Goal: Check status: Check status

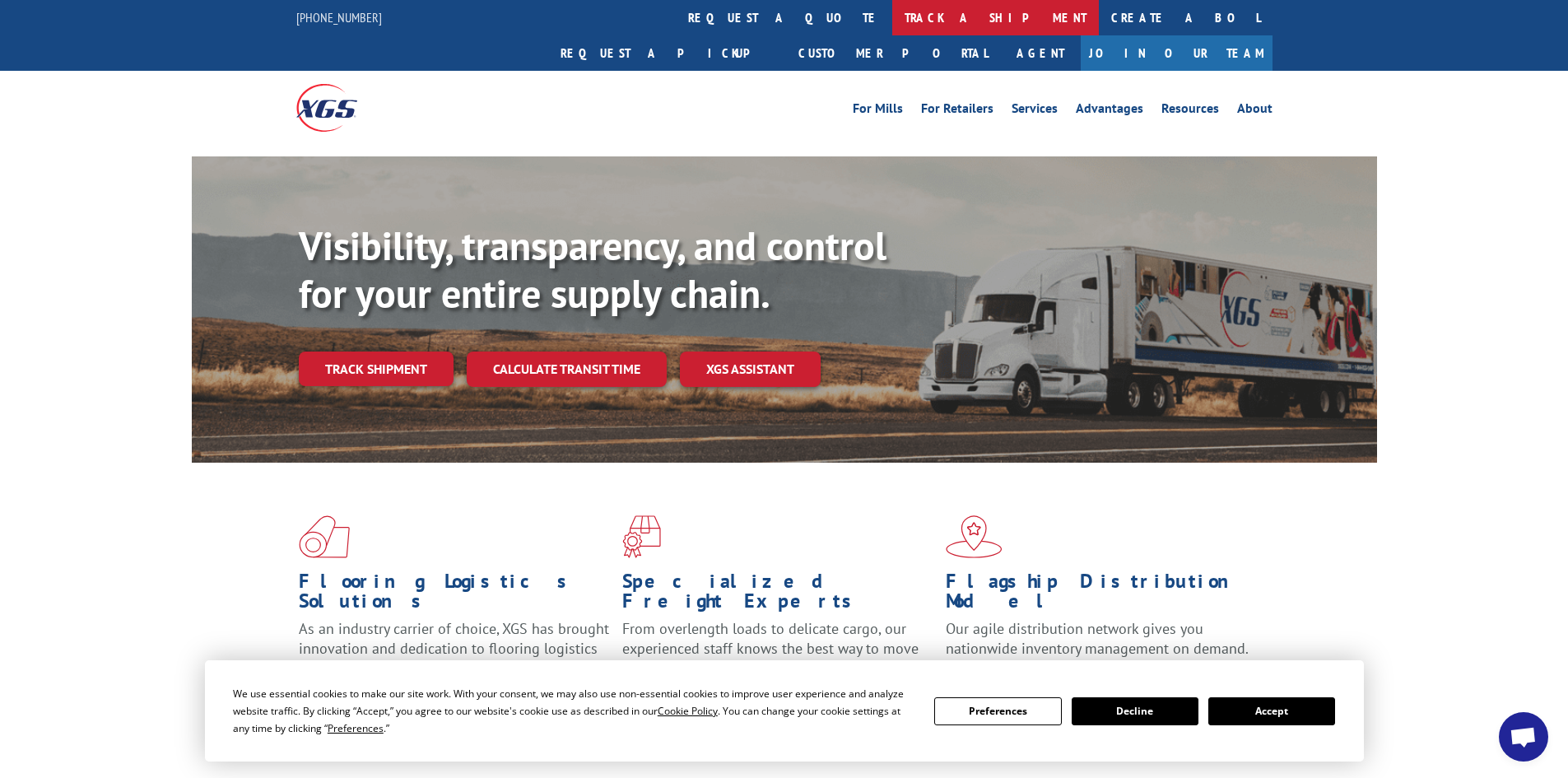
click at [892, 16] on link "track a shipment" at bounding box center [996, 17] width 207 height 36
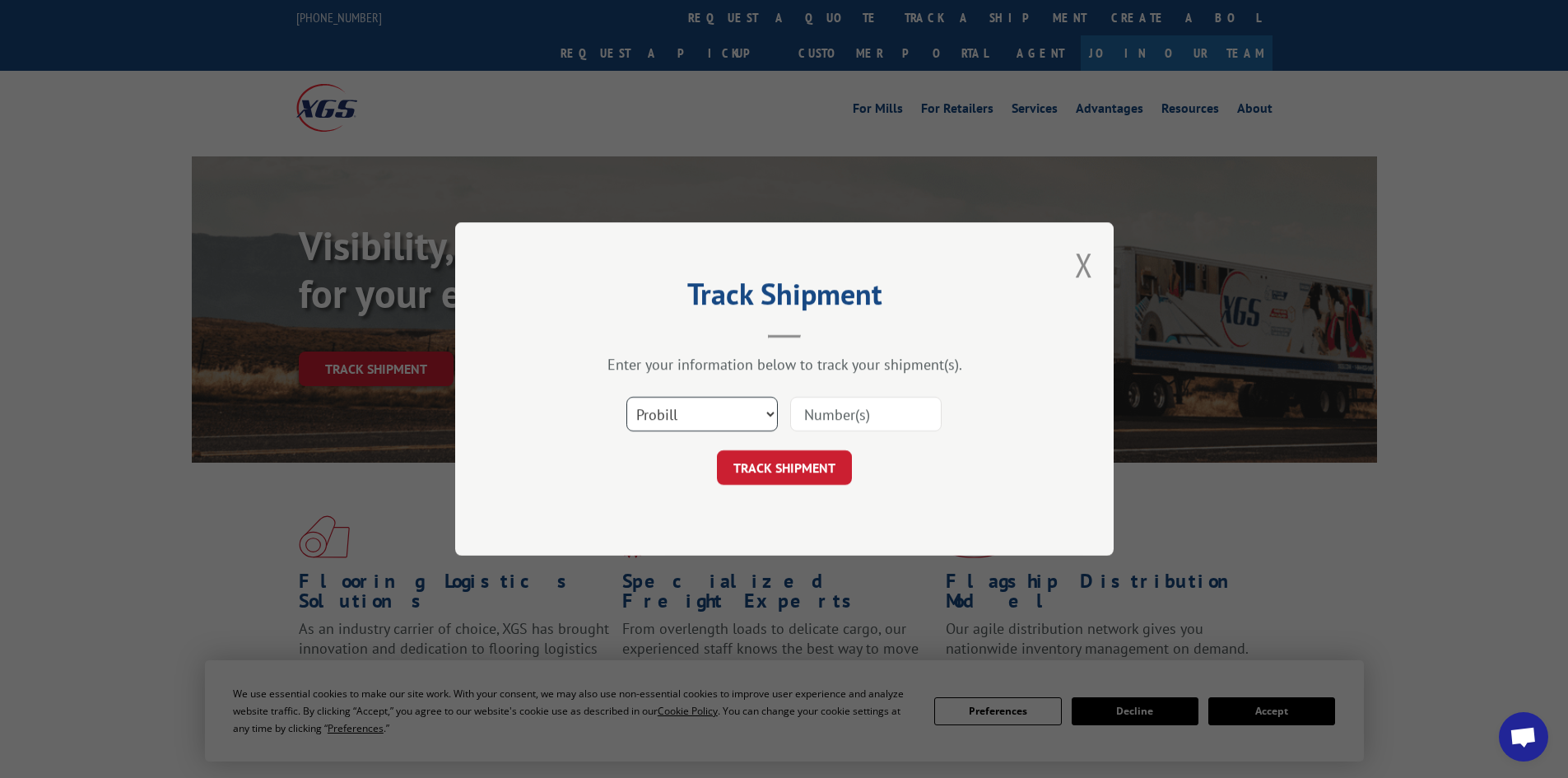
click at [714, 405] on select "Select category... Probill BOL PO" at bounding box center [701, 414] width 151 height 35
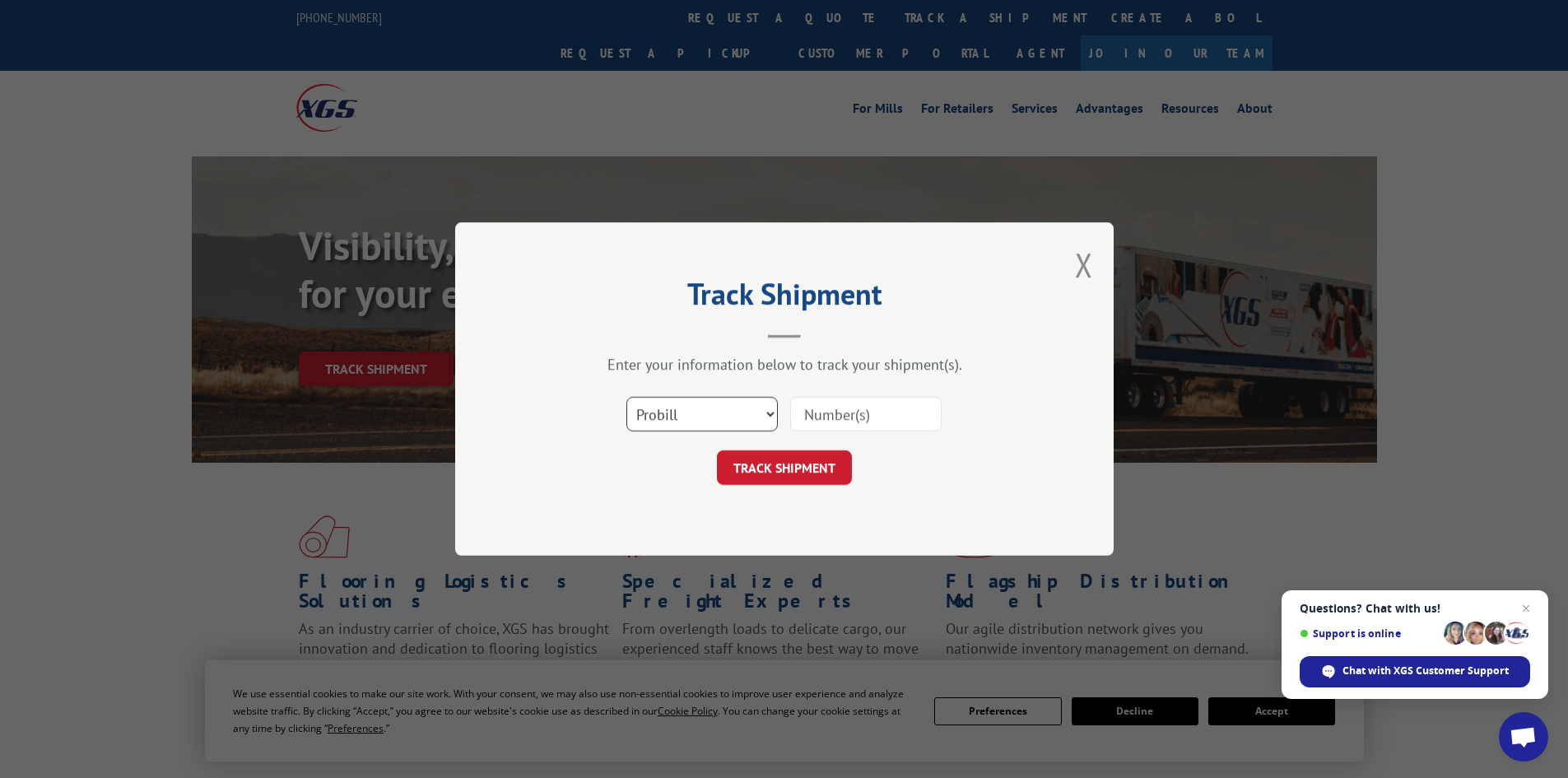
select select "bol"
click at [626, 396] on select "Select category... Probill BOL PO" at bounding box center [701, 414] width 151 height 35
click at [840, 416] on input at bounding box center [865, 414] width 151 height 35
type input "7064890"
click at [789, 459] on button "TRACK SHIPMENT" at bounding box center [784, 468] width 135 height 35
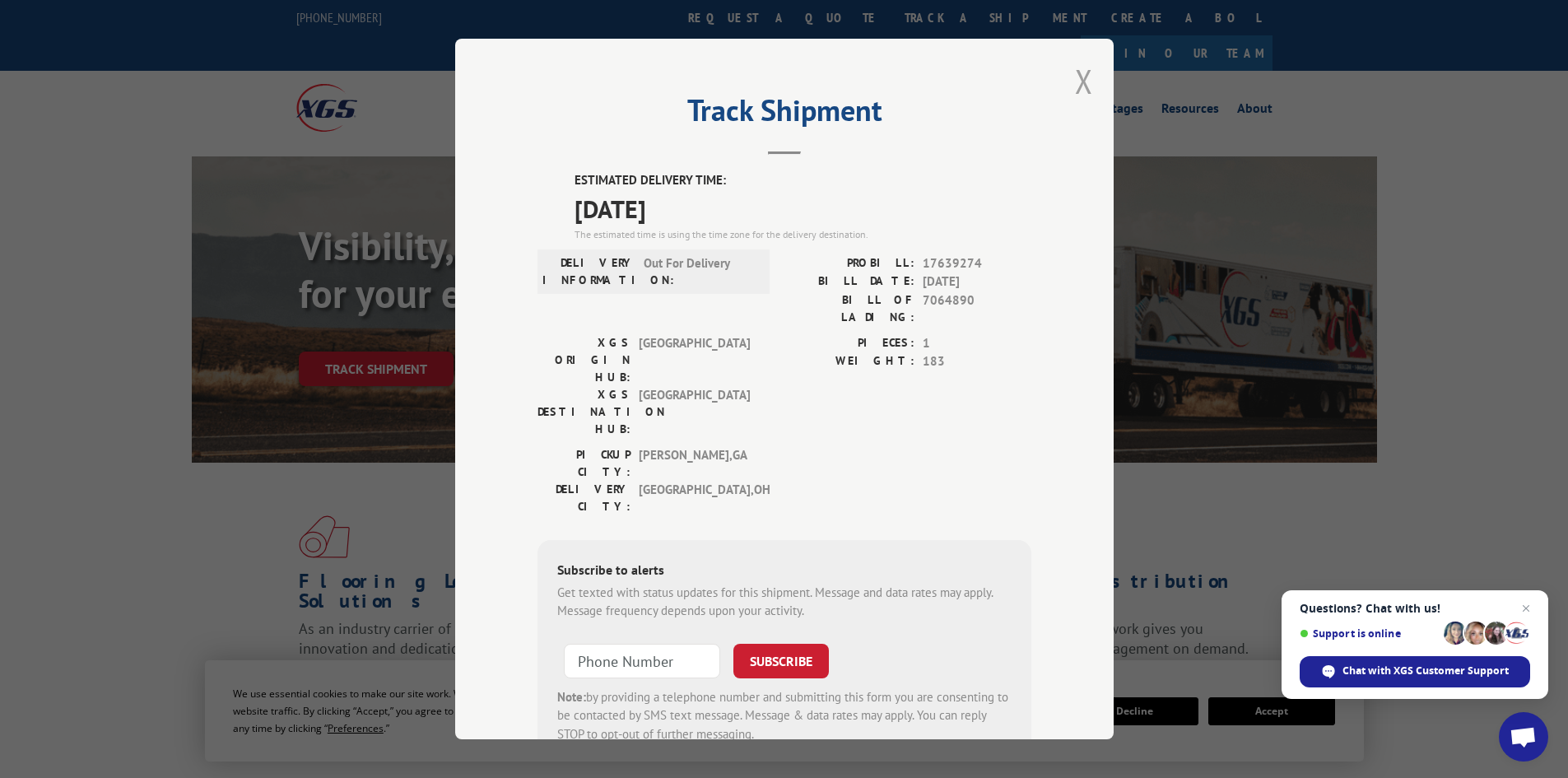
click at [1077, 85] on button "Close modal" at bounding box center [1084, 81] width 18 height 44
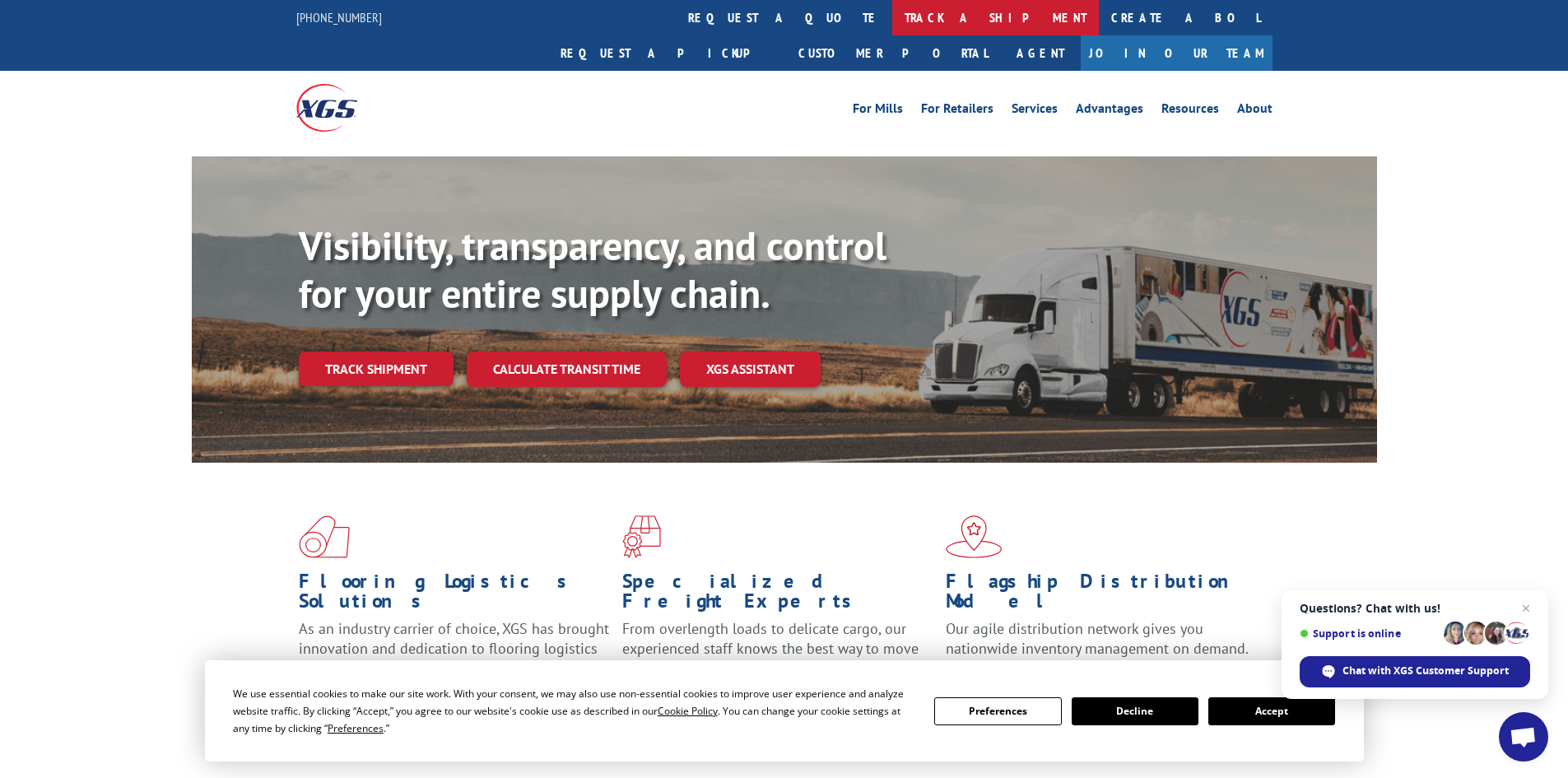
click at [892, 7] on link "track a shipment" at bounding box center [996, 17] width 207 height 36
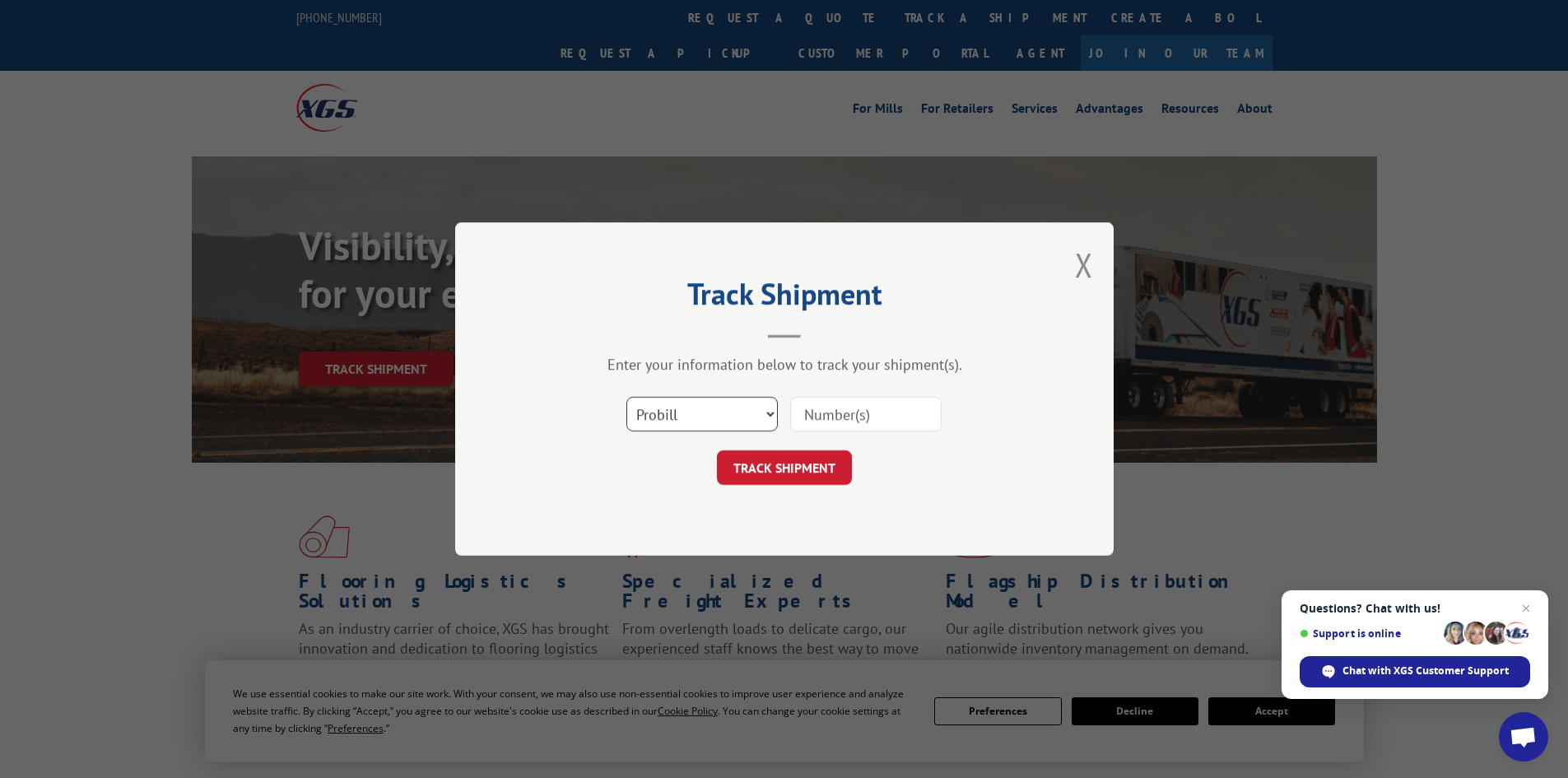
click at [685, 412] on select "Select category... Probill BOL PO" at bounding box center [701, 414] width 151 height 35
select select "bol"
click at [626, 396] on select "Select category... Probill BOL PO" at bounding box center [701, 414] width 151 height 35
click at [886, 409] on input at bounding box center [865, 414] width 151 height 35
type input "7064889"
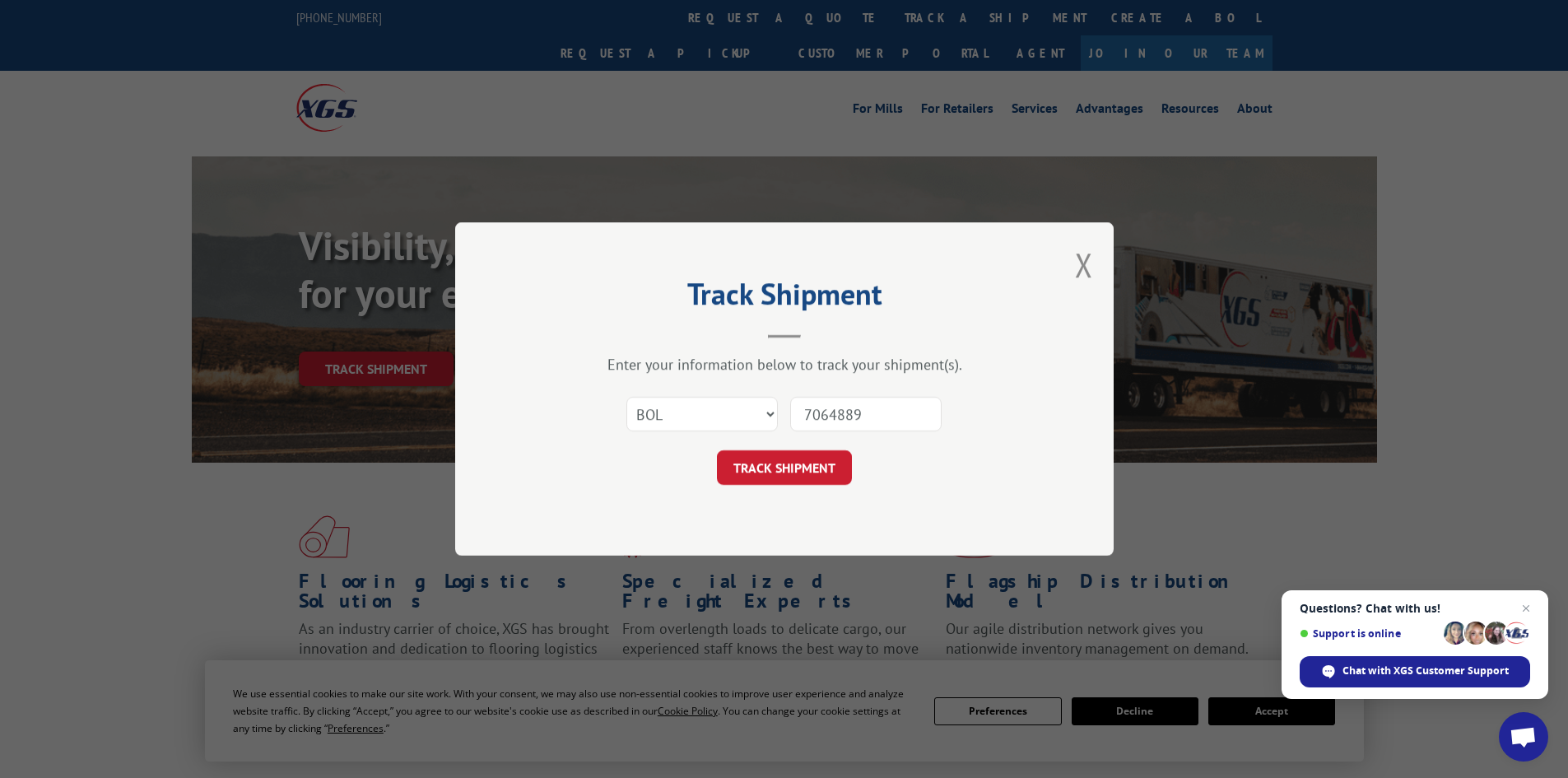
click at [717, 450] on button "TRACK SHIPMENT" at bounding box center [784, 468] width 135 height 35
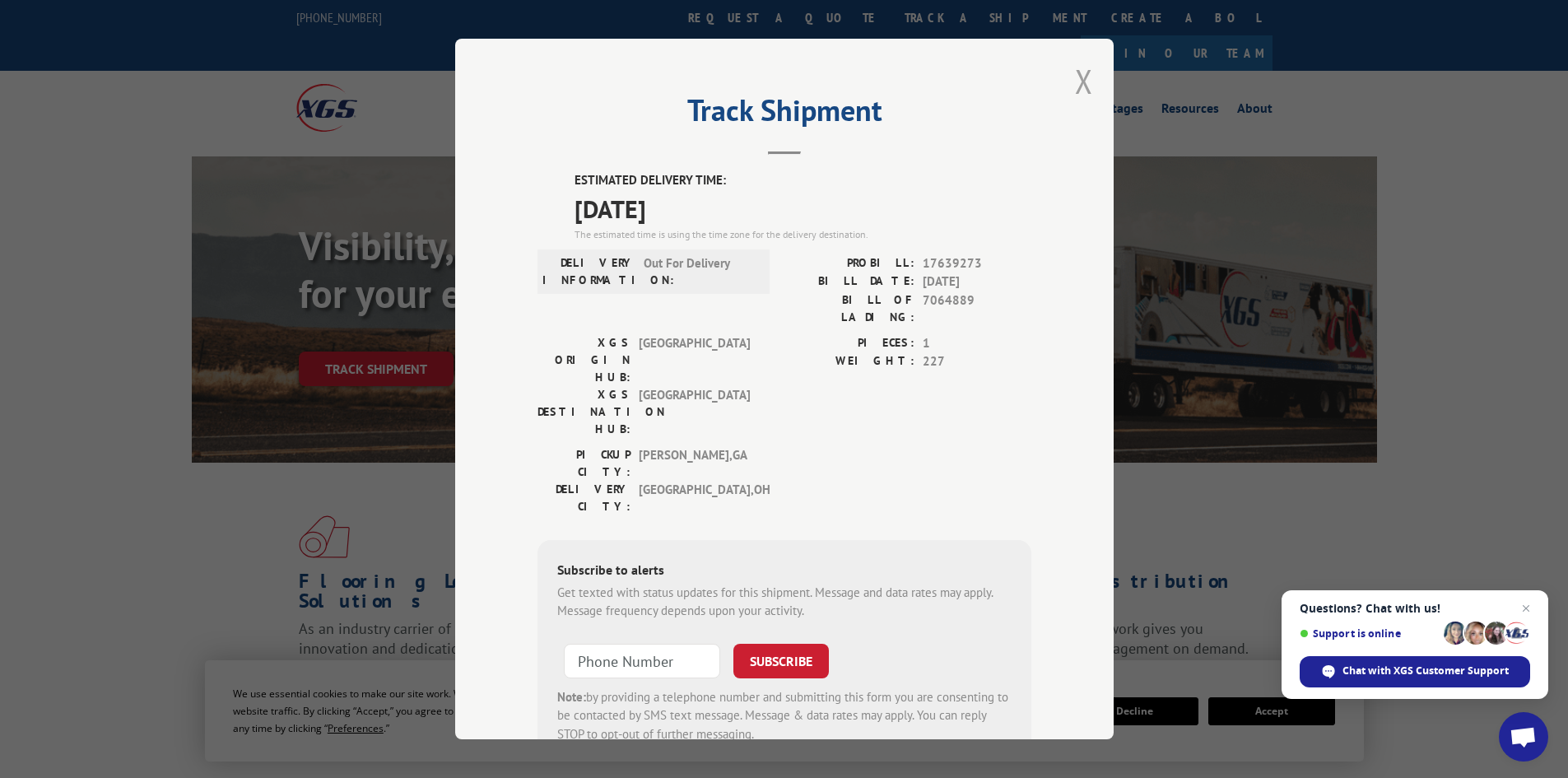
click at [1075, 78] on button "Close modal" at bounding box center [1084, 81] width 18 height 44
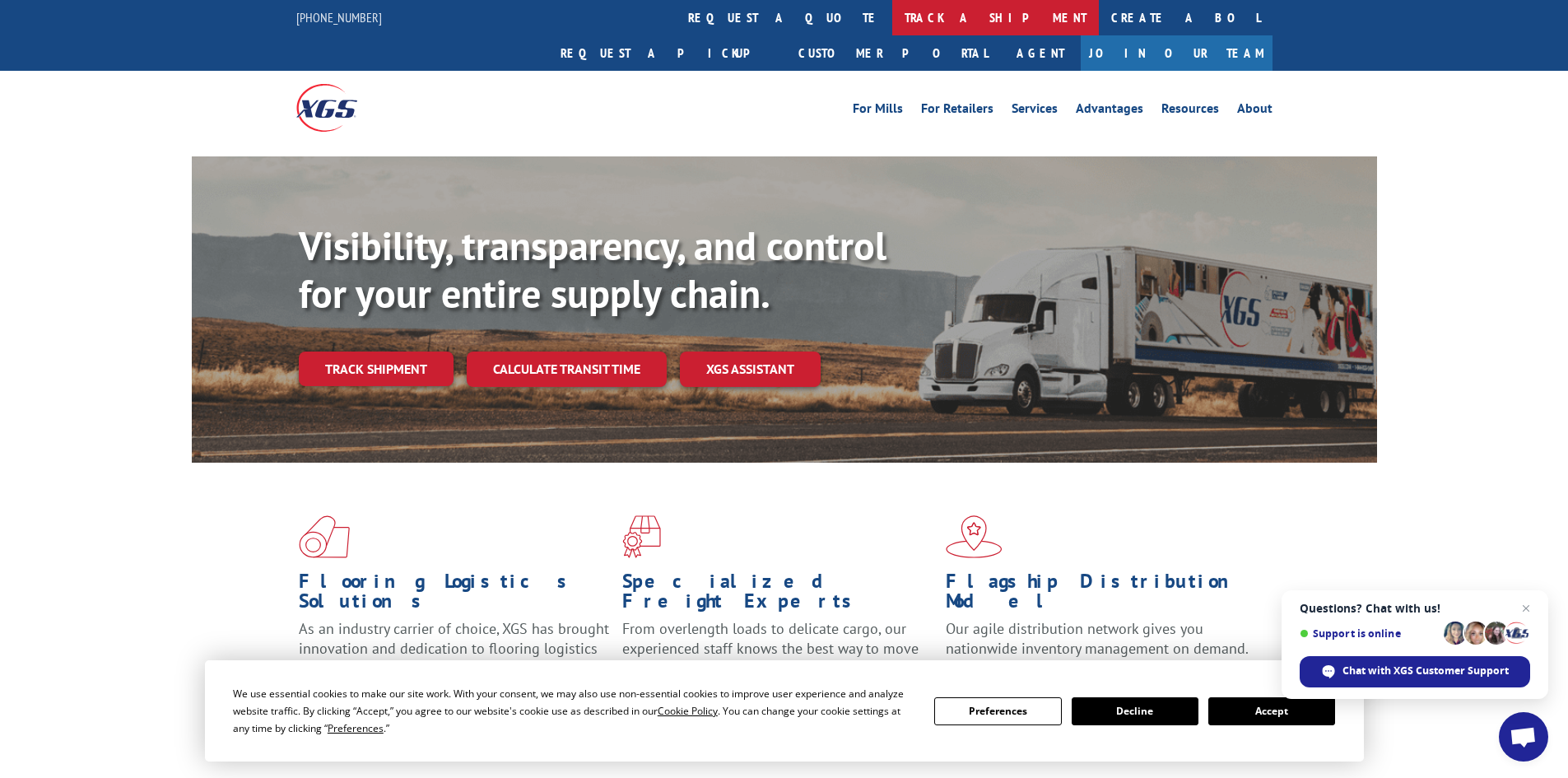
click at [892, 16] on link "track a shipment" at bounding box center [996, 17] width 207 height 36
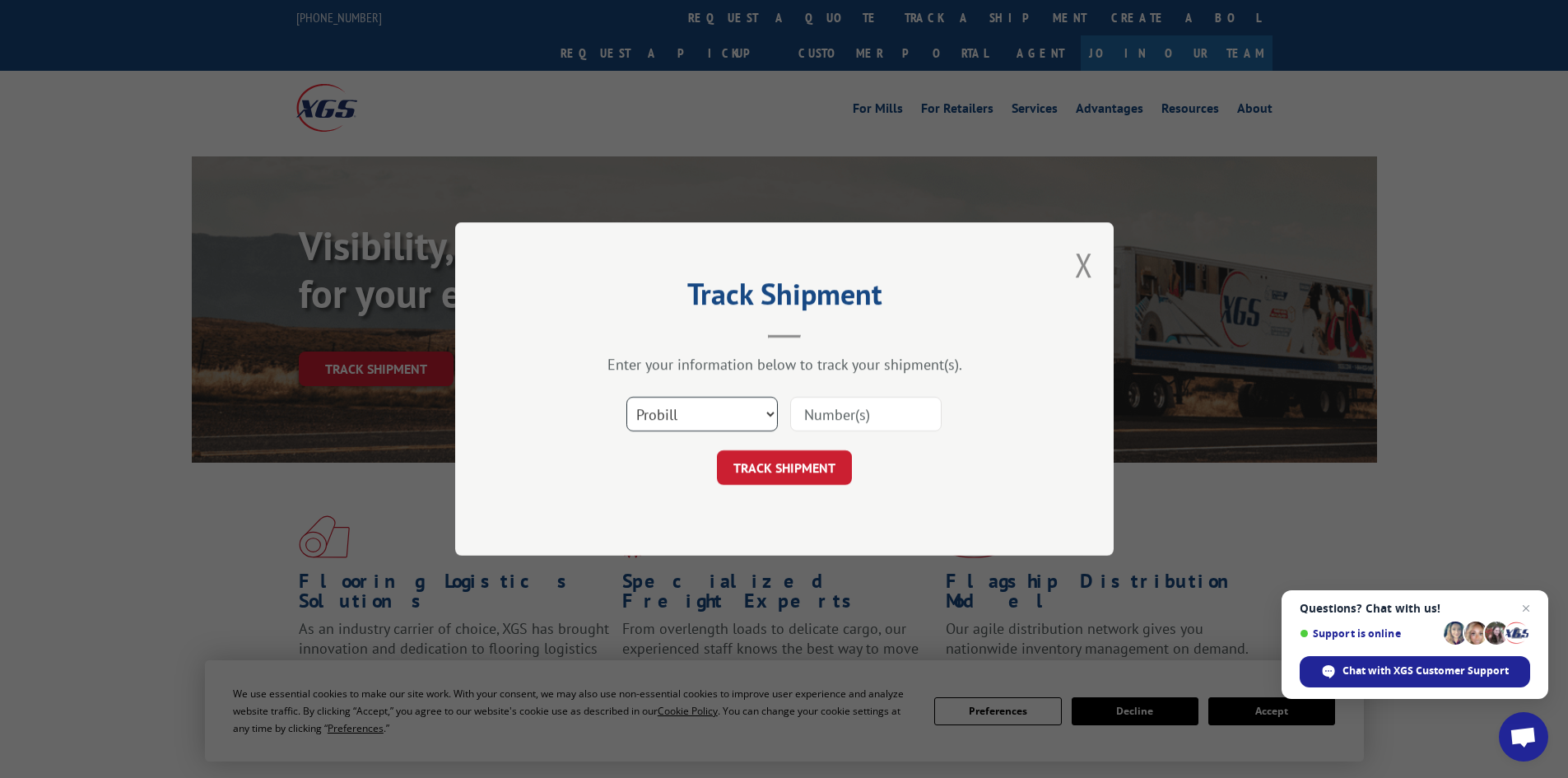
click at [684, 410] on select "Select category... Probill BOL PO" at bounding box center [701, 414] width 151 height 35
click at [626, 396] on select "Select category... Probill BOL PO" at bounding box center [701, 414] width 151 height 35
click at [684, 411] on select "Select category... Probill BOL PO" at bounding box center [701, 414] width 151 height 35
select select "bol"
click at [626, 396] on select "Select category... Probill BOL PO" at bounding box center [701, 414] width 151 height 35
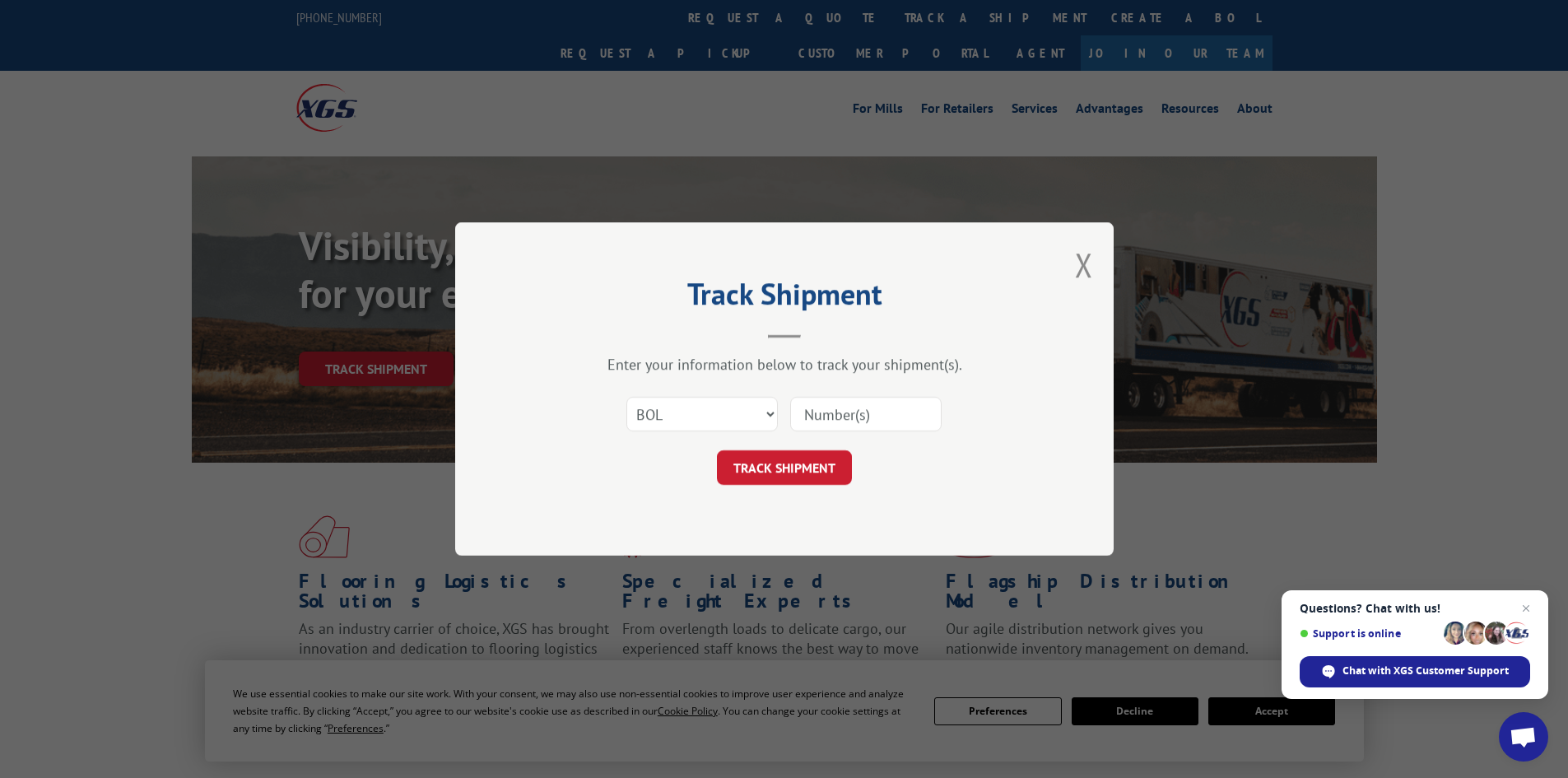
click at [824, 412] on input at bounding box center [865, 414] width 151 height 35
type input "5594146"
click button "TRACK SHIPMENT" at bounding box center [784, 468] width 135 height 35
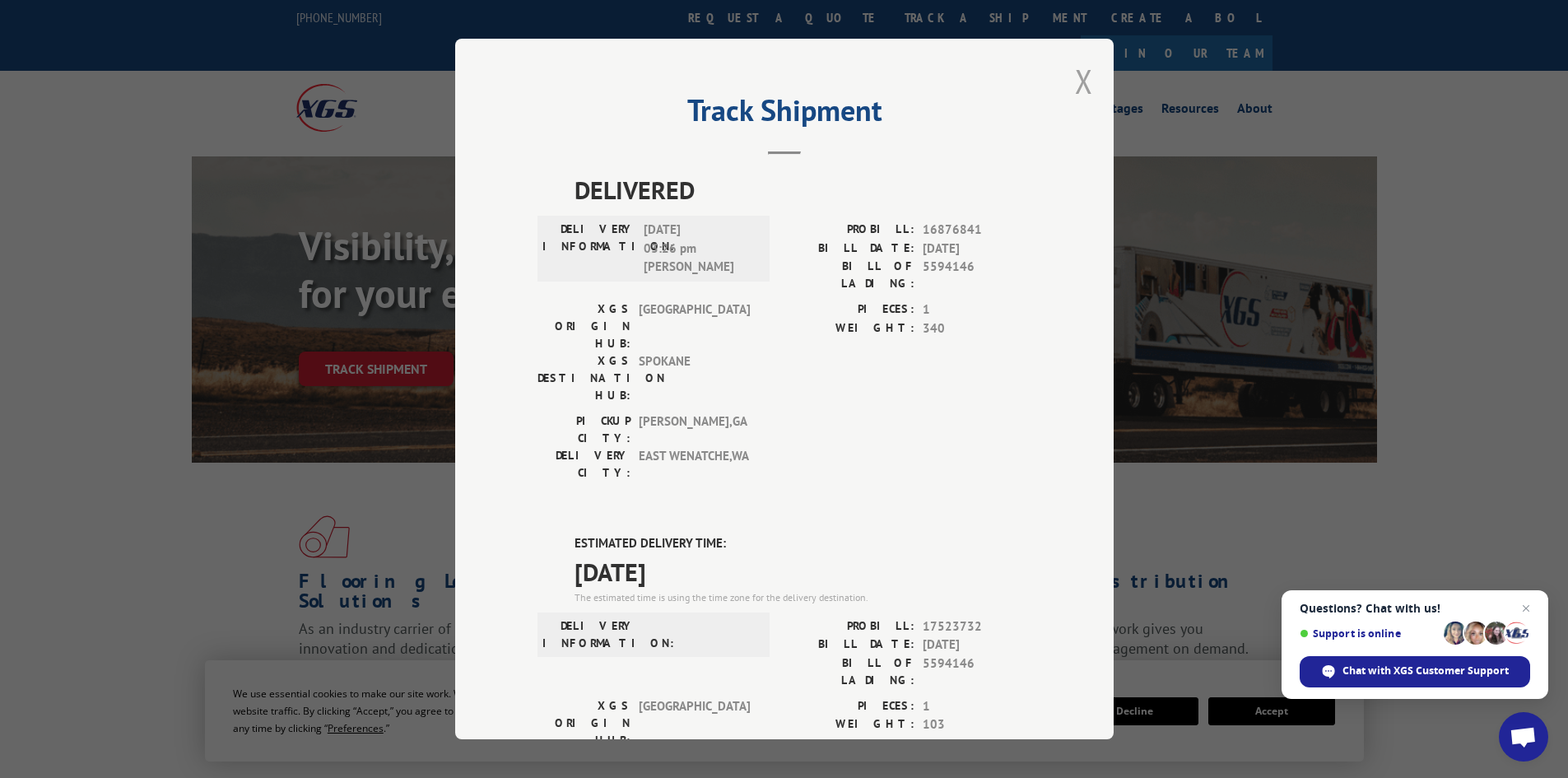
click at [1086, 88] on button "Close modal" at bounding box center [1084, 81] width 18 height 44
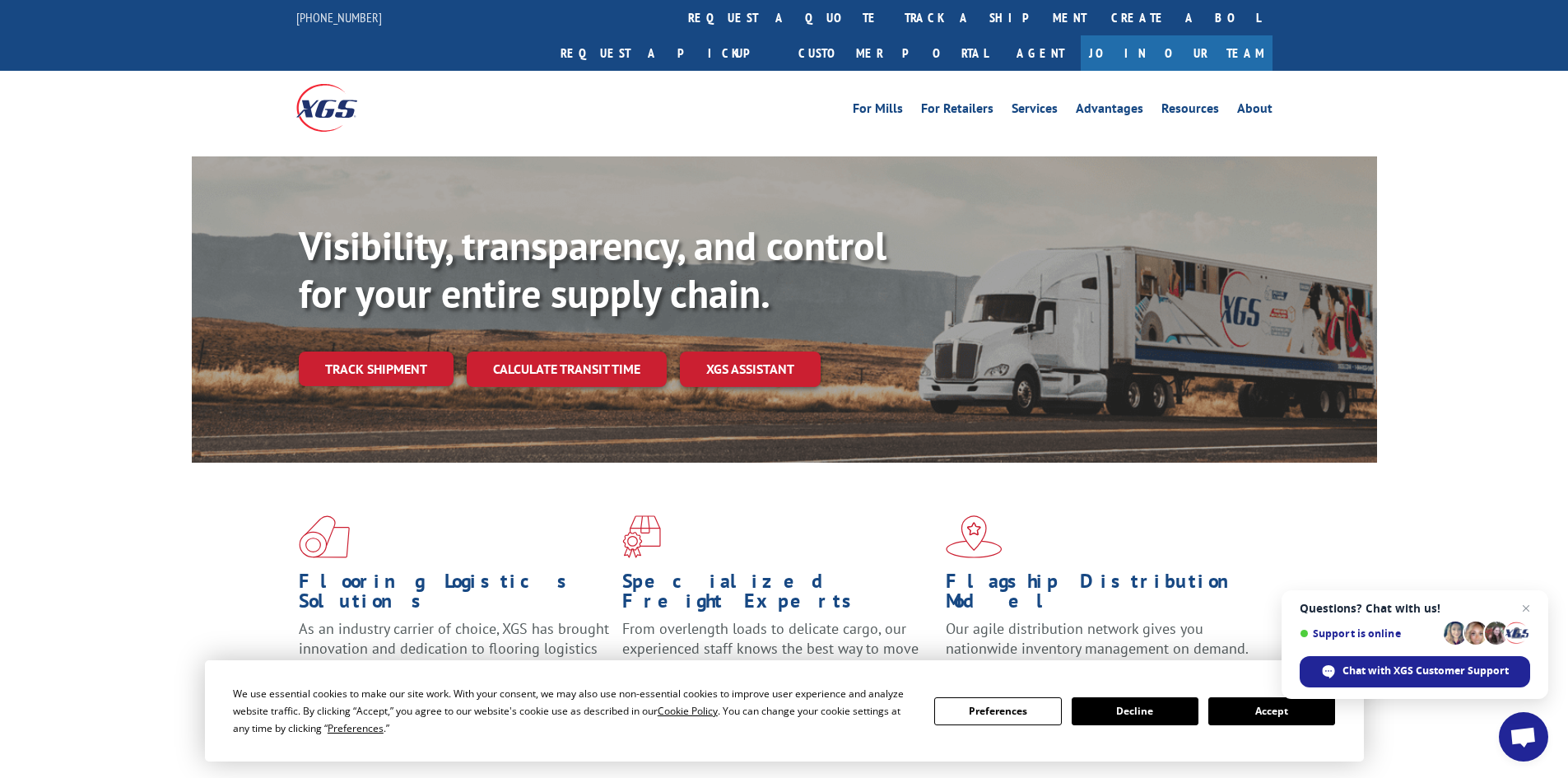
click at [1141, 713] on button "Decline" at bounding box center [1135, 711] width 126 height 28
